Goal: Task Accomplishment & Management: Use online tool/utility

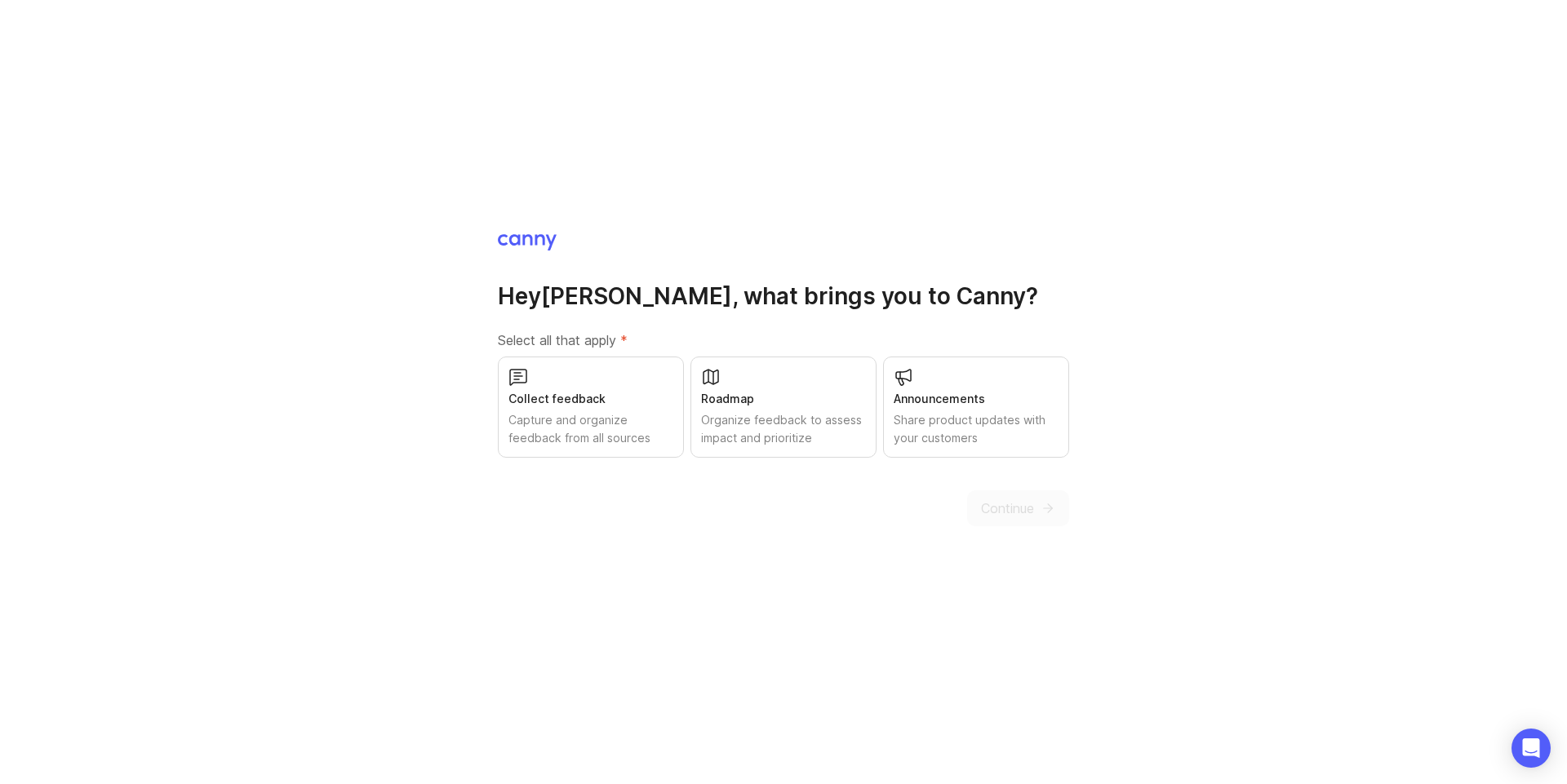
click at [808, 424] on div "Organize feedback to assess impact and prioritize" at bounding box center [784, 429] width 165 height 36
click at [1045, 522] on button "Continue" at bounding box center [1018, 507] width 102 height 36
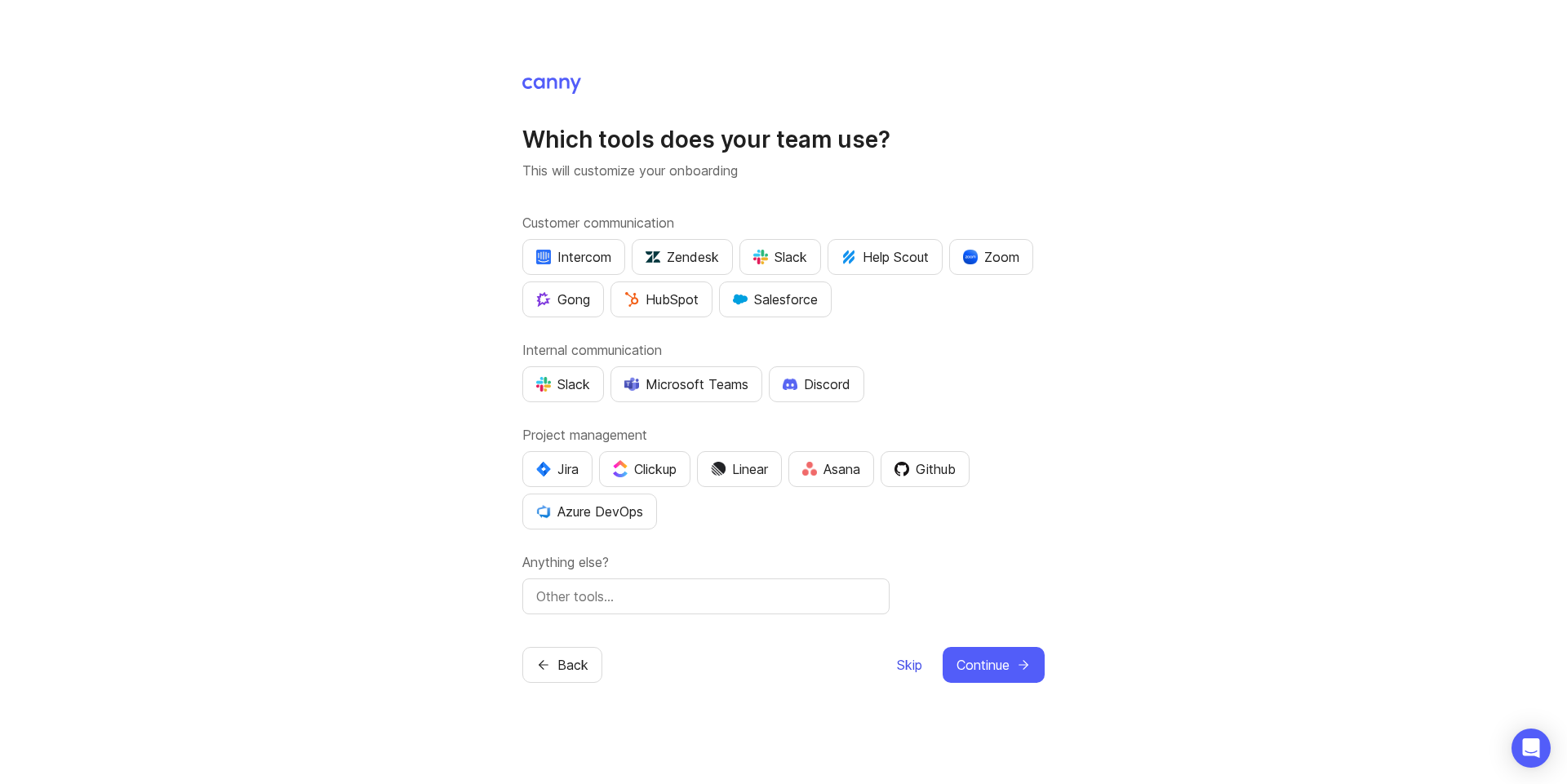
click at [912, 664] on span "Skip" at bounding box center [909, 665] width 25 height 19
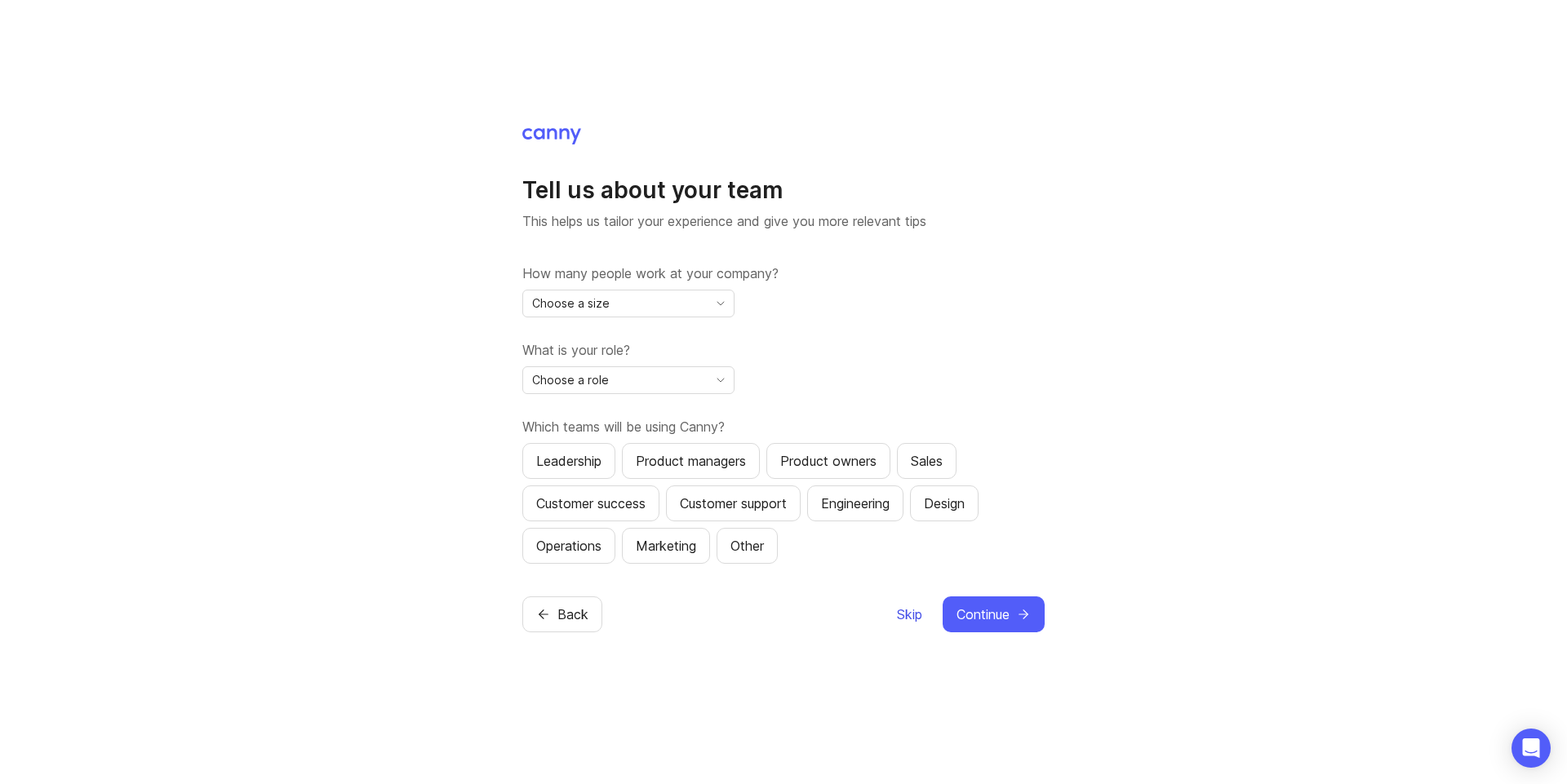
click at [915, 610] on span "Skip" at bounding box center [909, 614] width 25 height 19
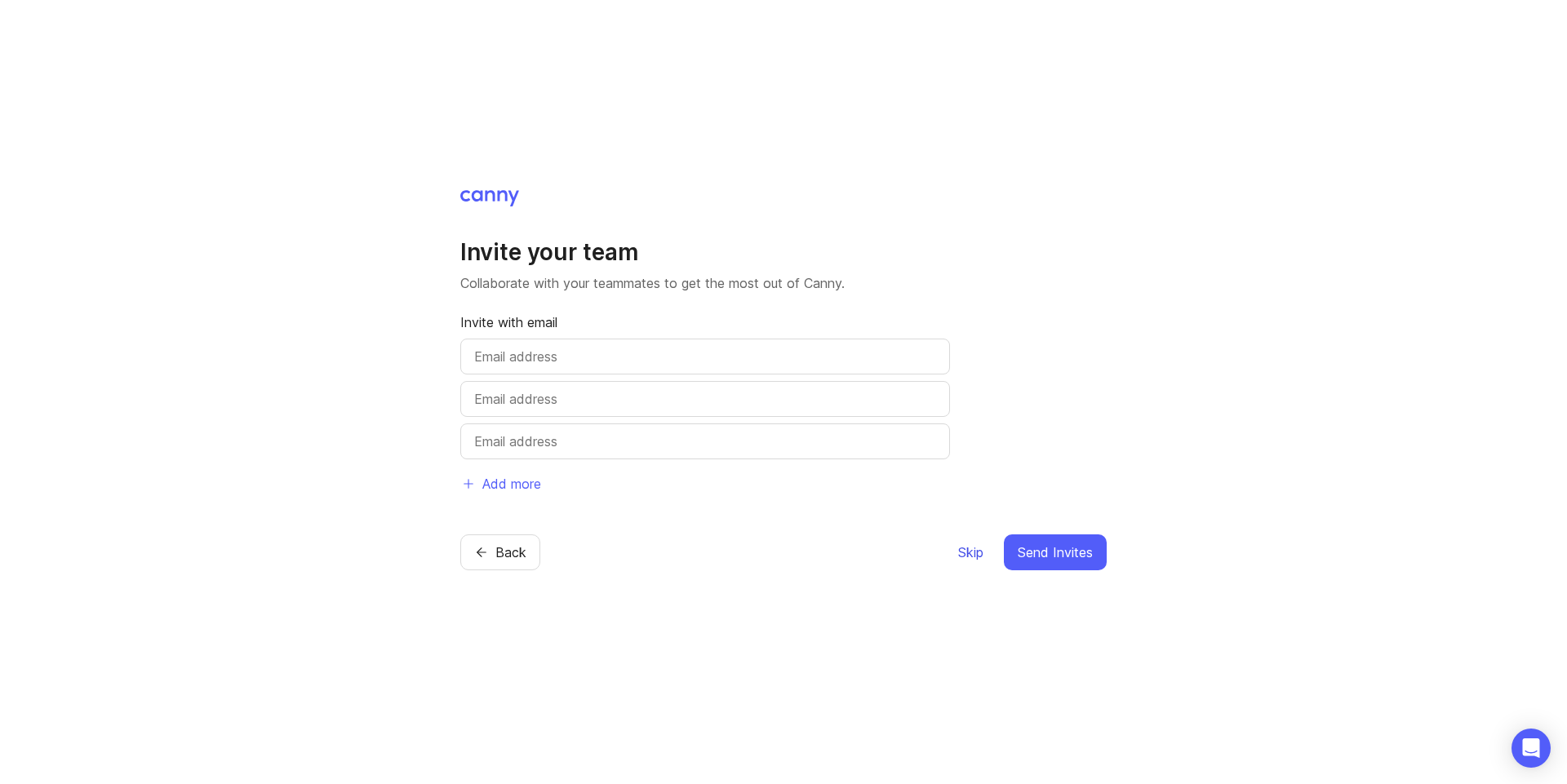
click at [976, 562] on button "Skip" at bounding box center [971, 551] width 27 height 36
click at [958, 558] on span "Skip" at bounding box center [971, 552] width 25 height 19
click at [960, 559] on span "Skip" at bounding box center [971, 552] width 25 height 19
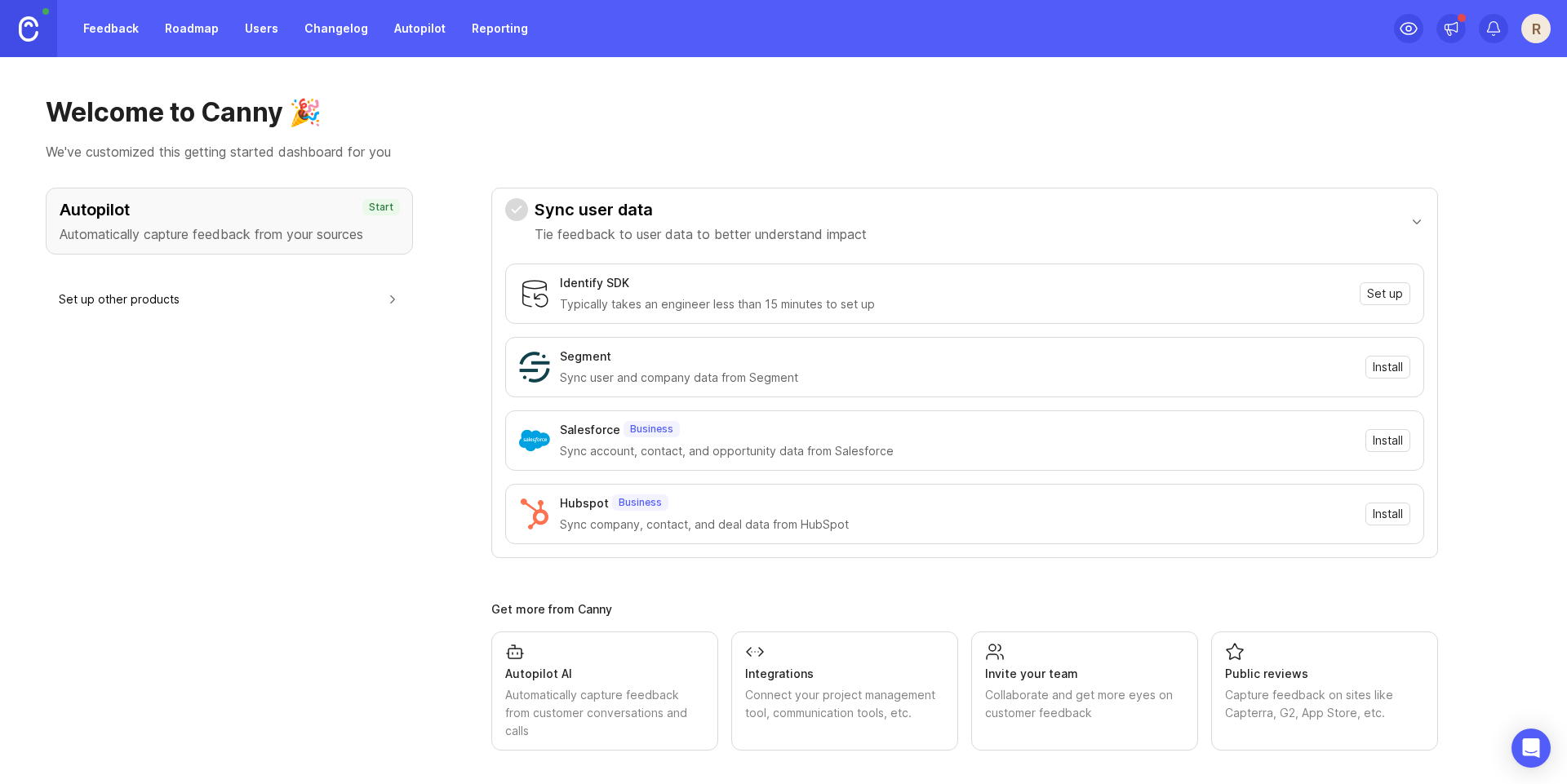
click at [375, 434] on div "Autopilot Automatically capture feedback from your sources Start Set up other p…" at bounding box center [230, 469] width 367 height 563
